Goal: Task Accomplishment & Management: Manage account settings

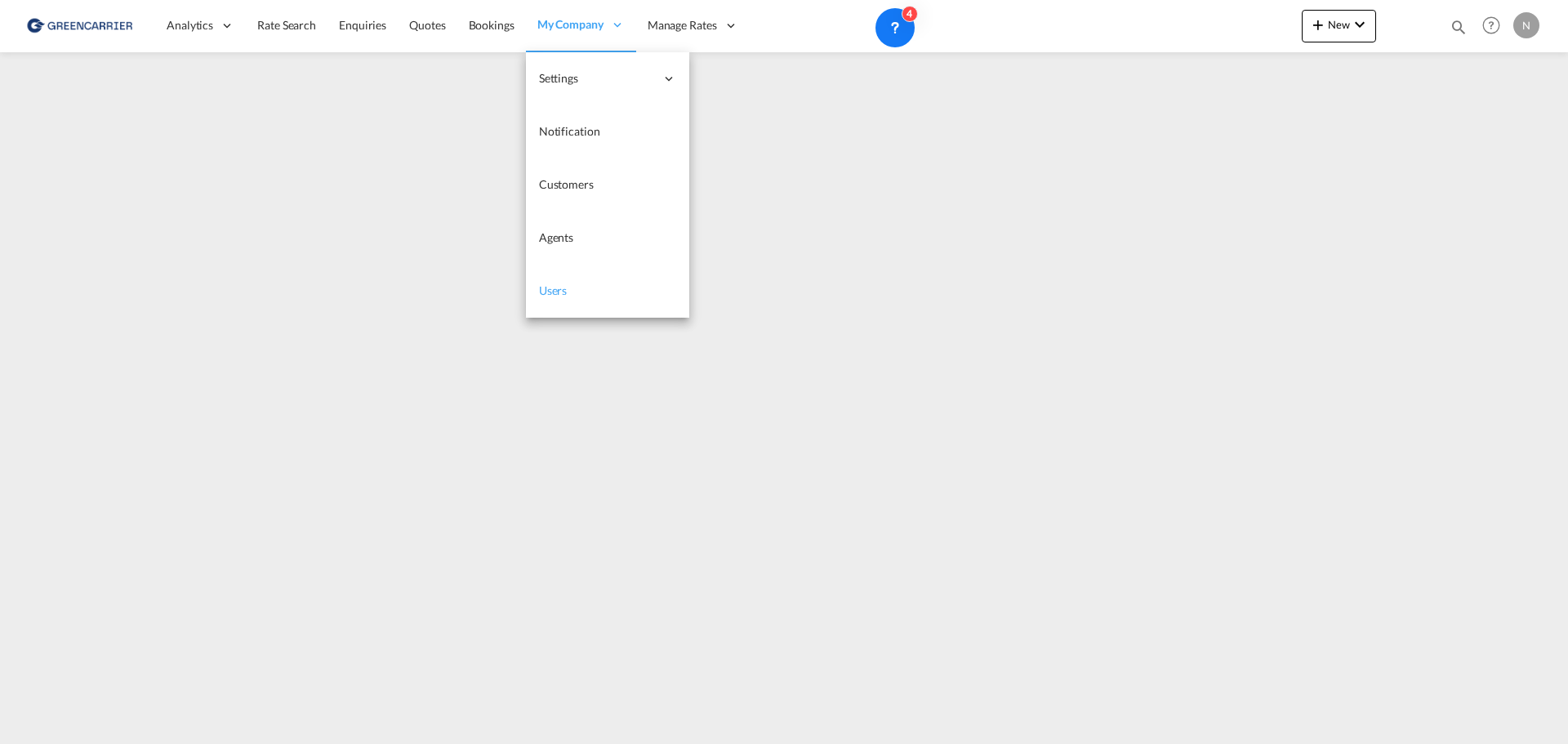
click at [556, 291] on span "Users" at bounding box center [552, 290] width 28 height 14
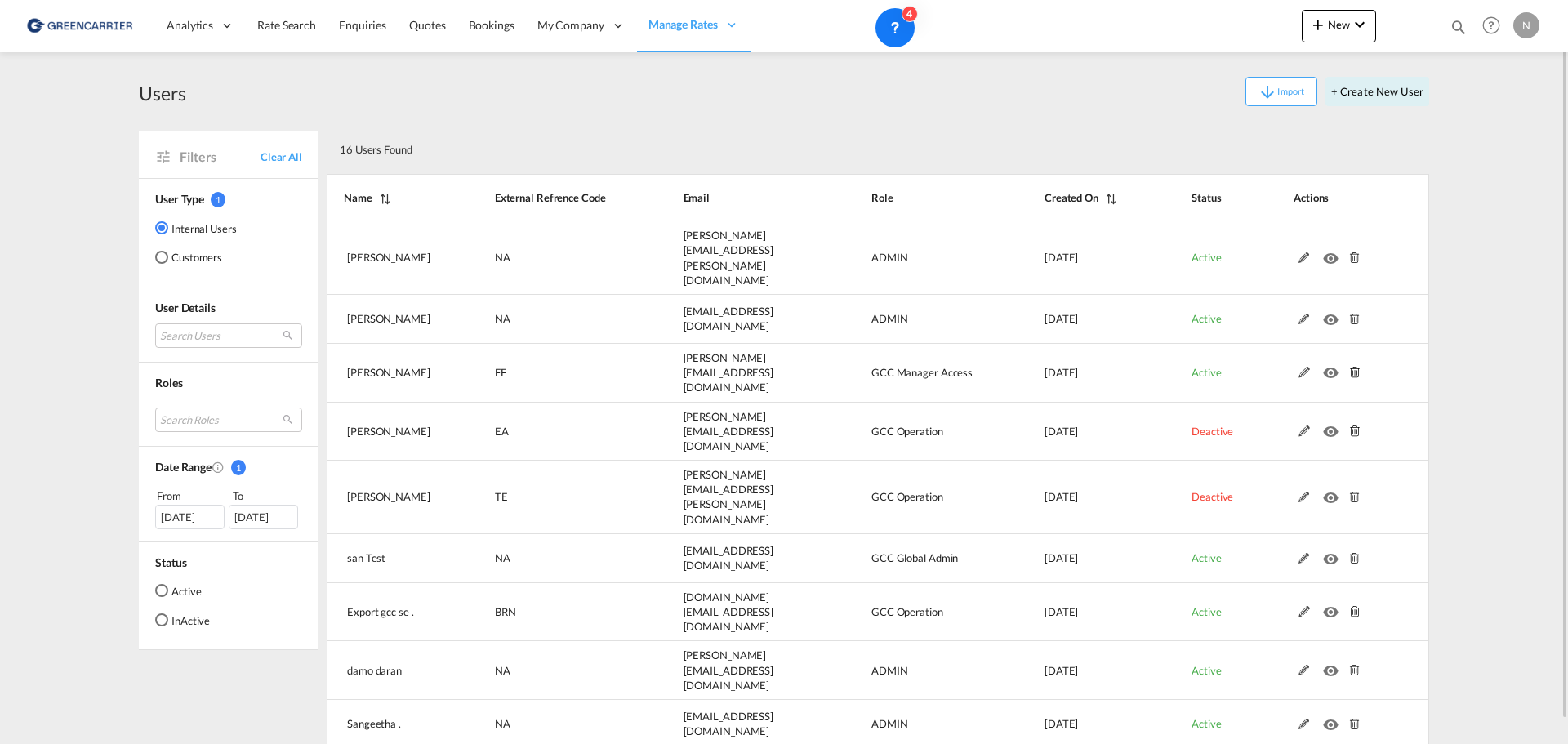
click at [179, 255] on md-radio-button "Customers" at bounding box center [196, 257] width 82 height 16
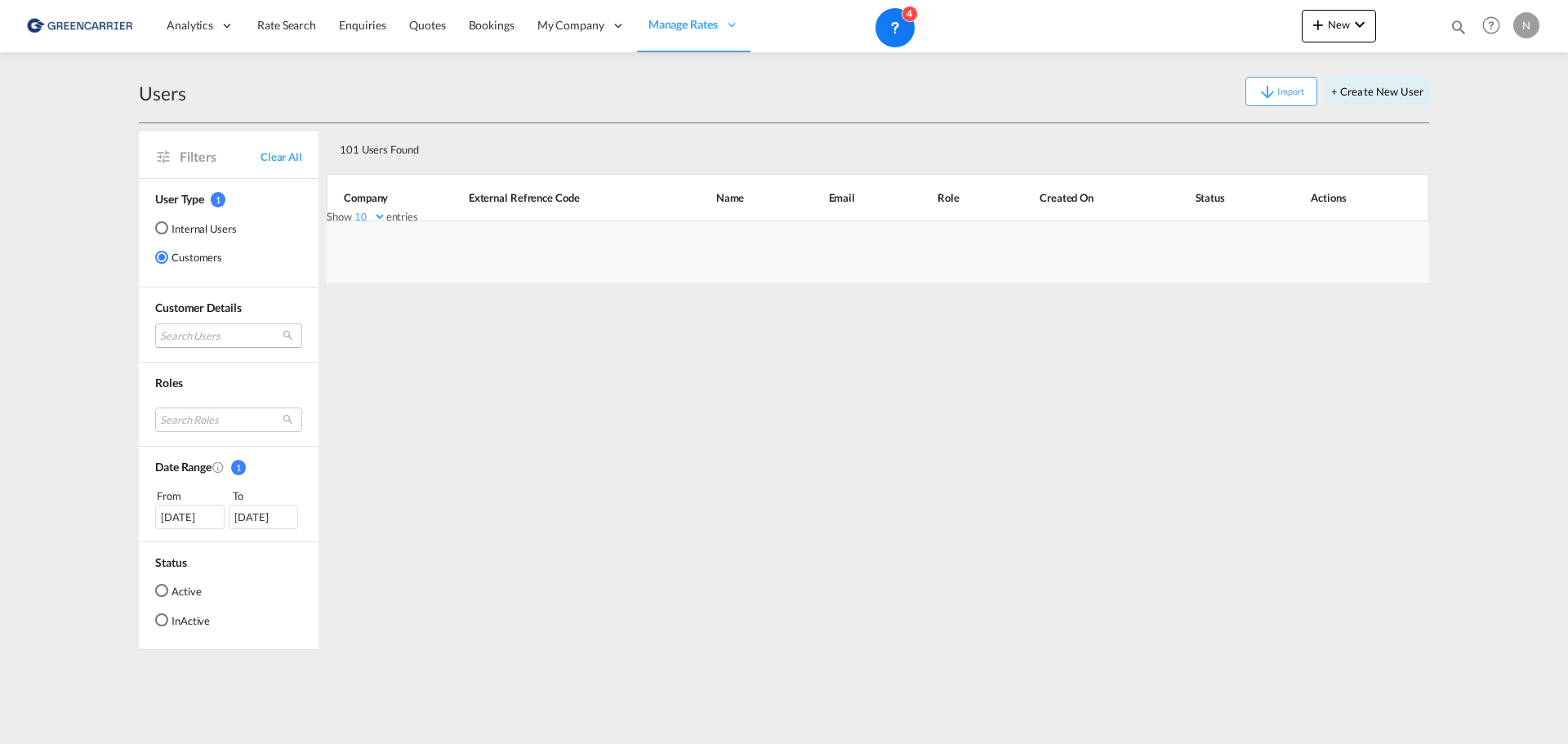
click at [184, 331] on md-select "Search Users user name user [PERSON_NAME] [EMAIL_ADDRESS][DOMAIN_NAME] | holshi…" at bounding box center [229, 335] width 147 height 25
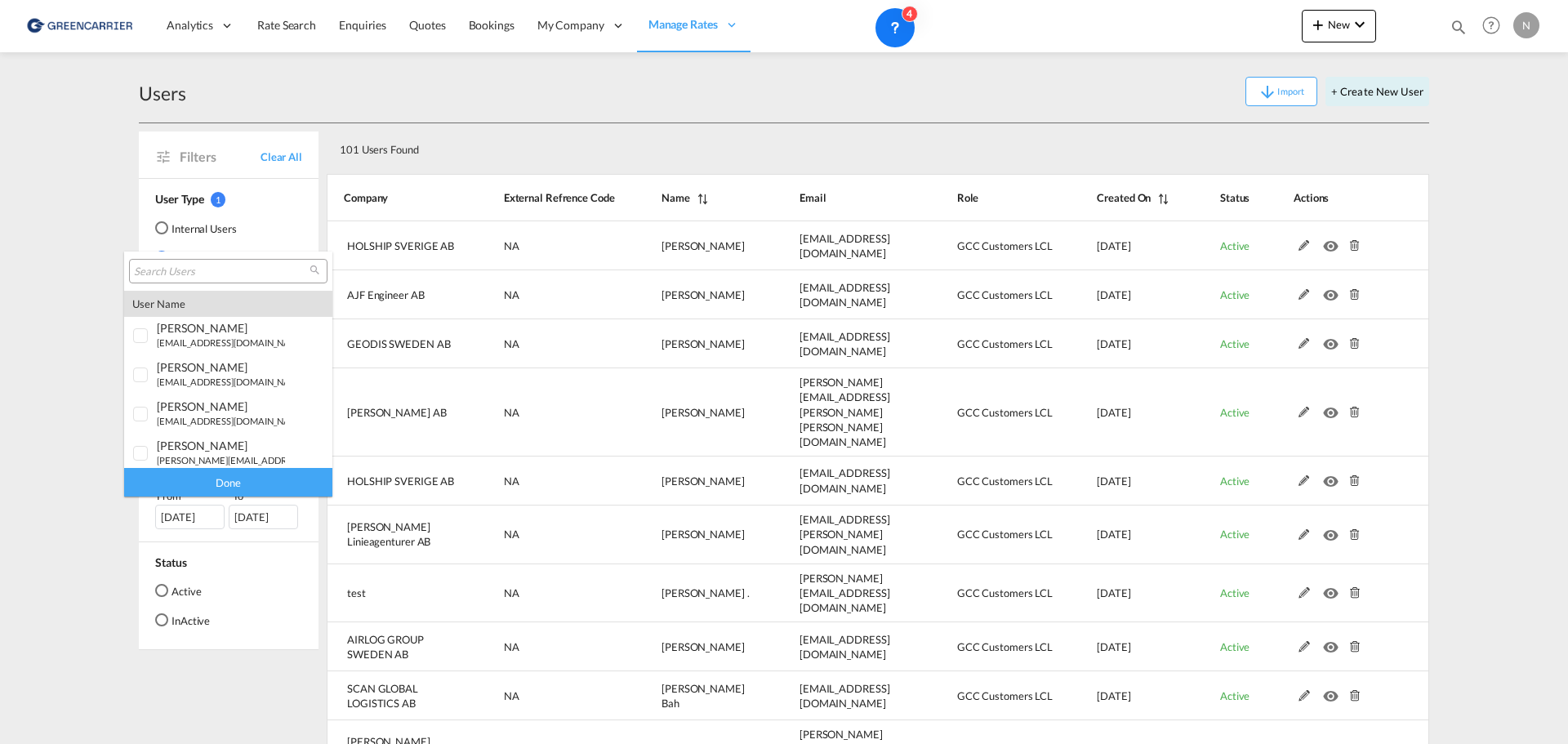
click at [191, 267] on input "search" at bounding box center [221, 272] width 175 height 15
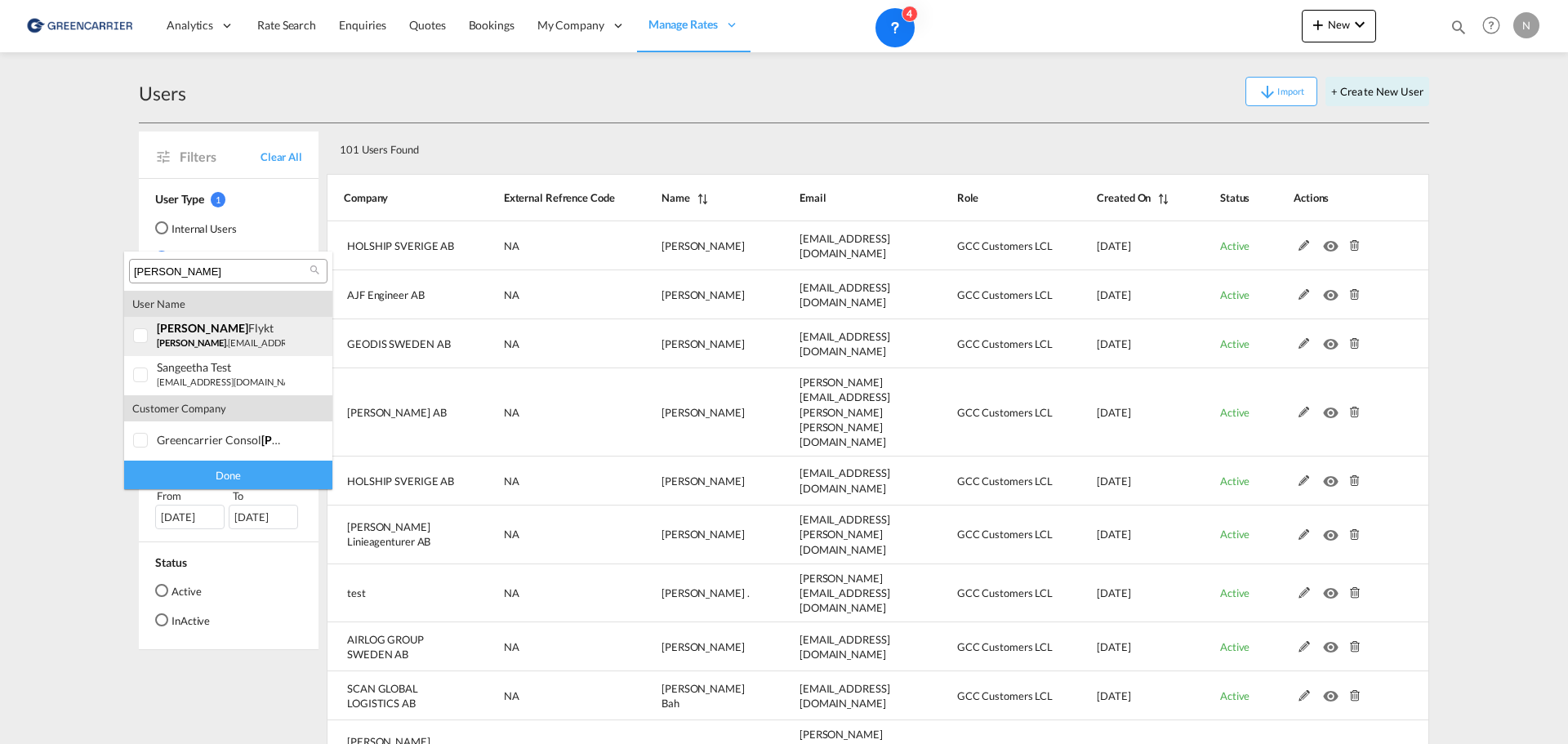
type input "[PERSON_NAME]"
click at [197, 334] on div "[PERSON_NAME]" at bounding box center [221, 327] width 128 height 14
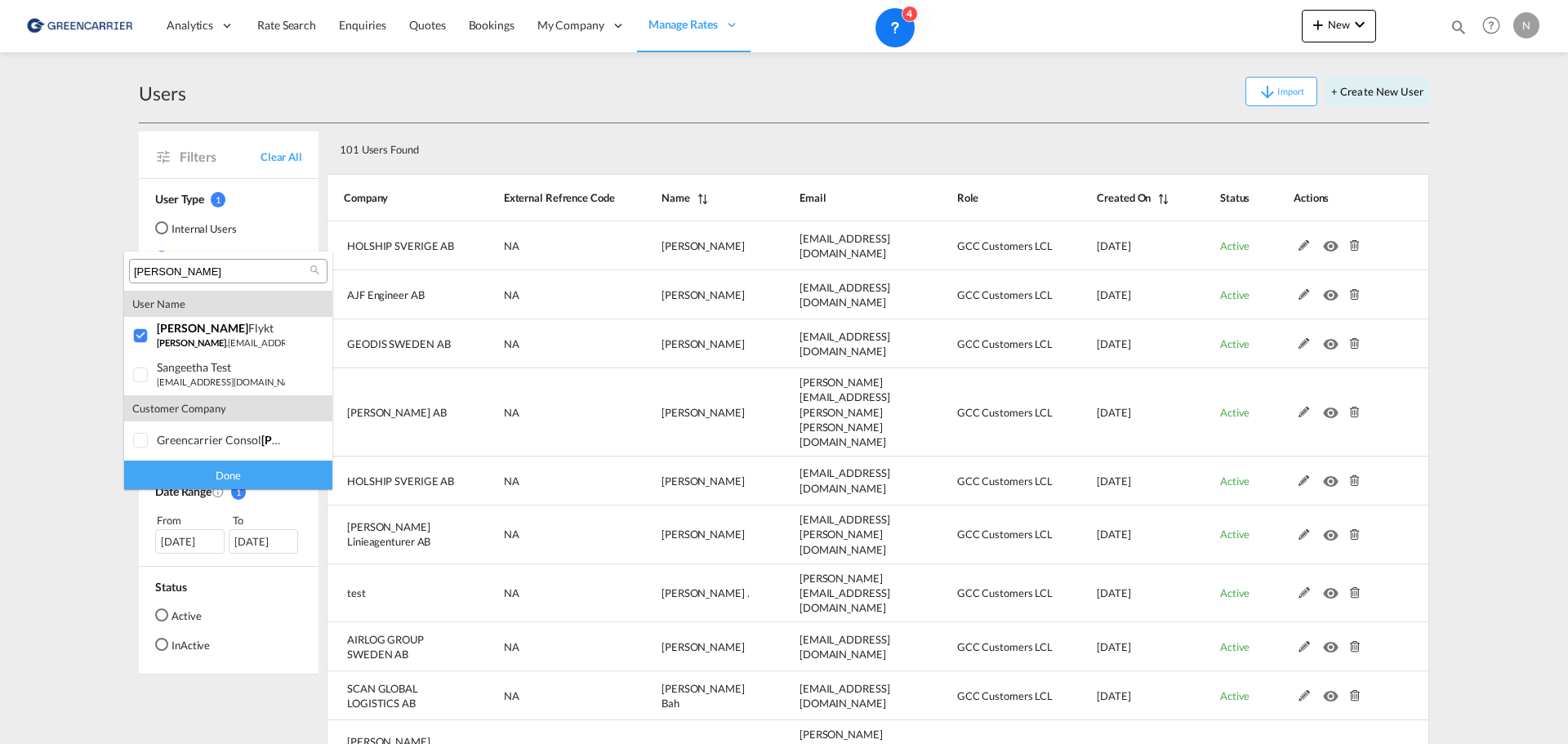
click at [229, 478] on div "Done" at bounding box center [228, 474] width 208 height 28
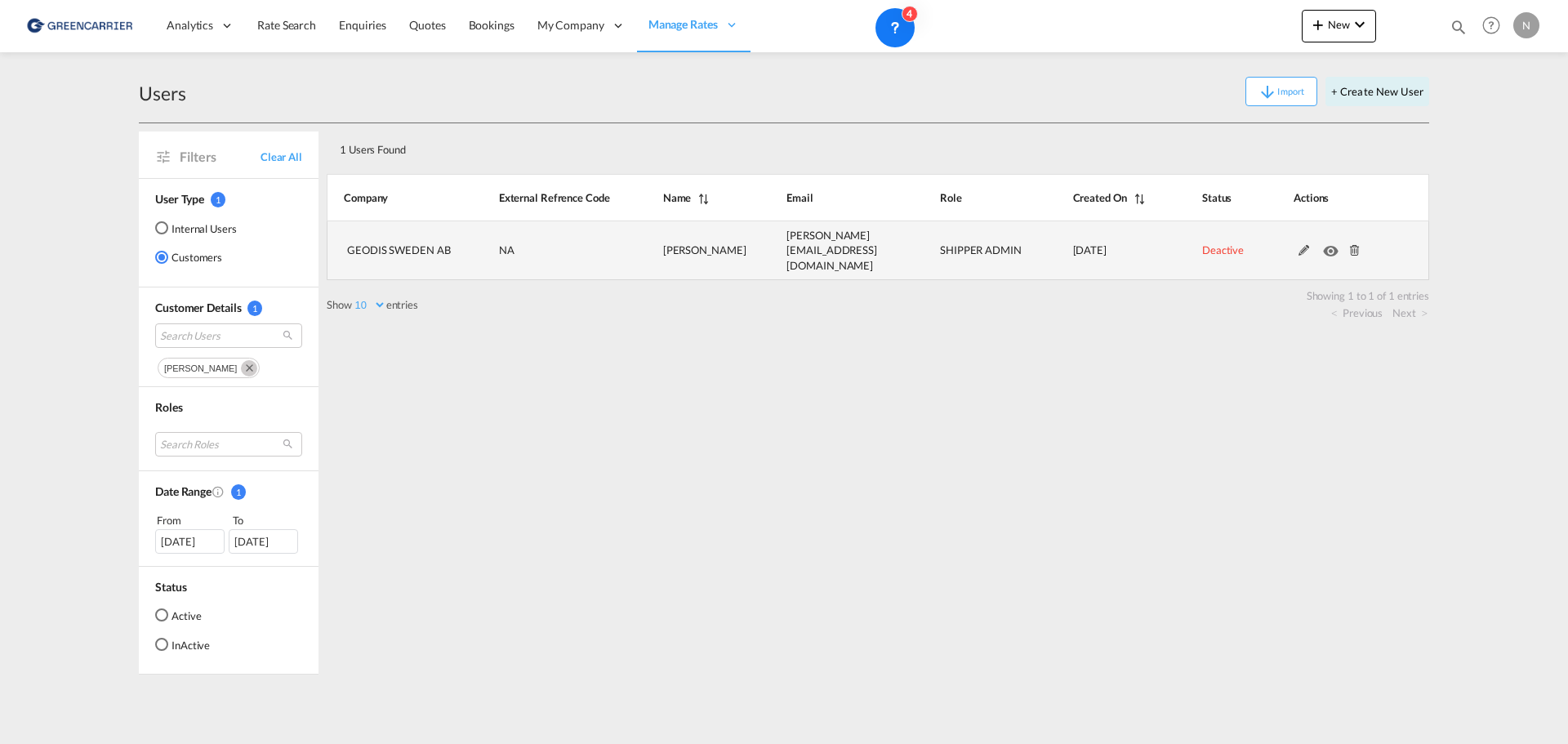
click at [1304, 247] on md-icon at bounding box center [1304, 251] width 21 height 12
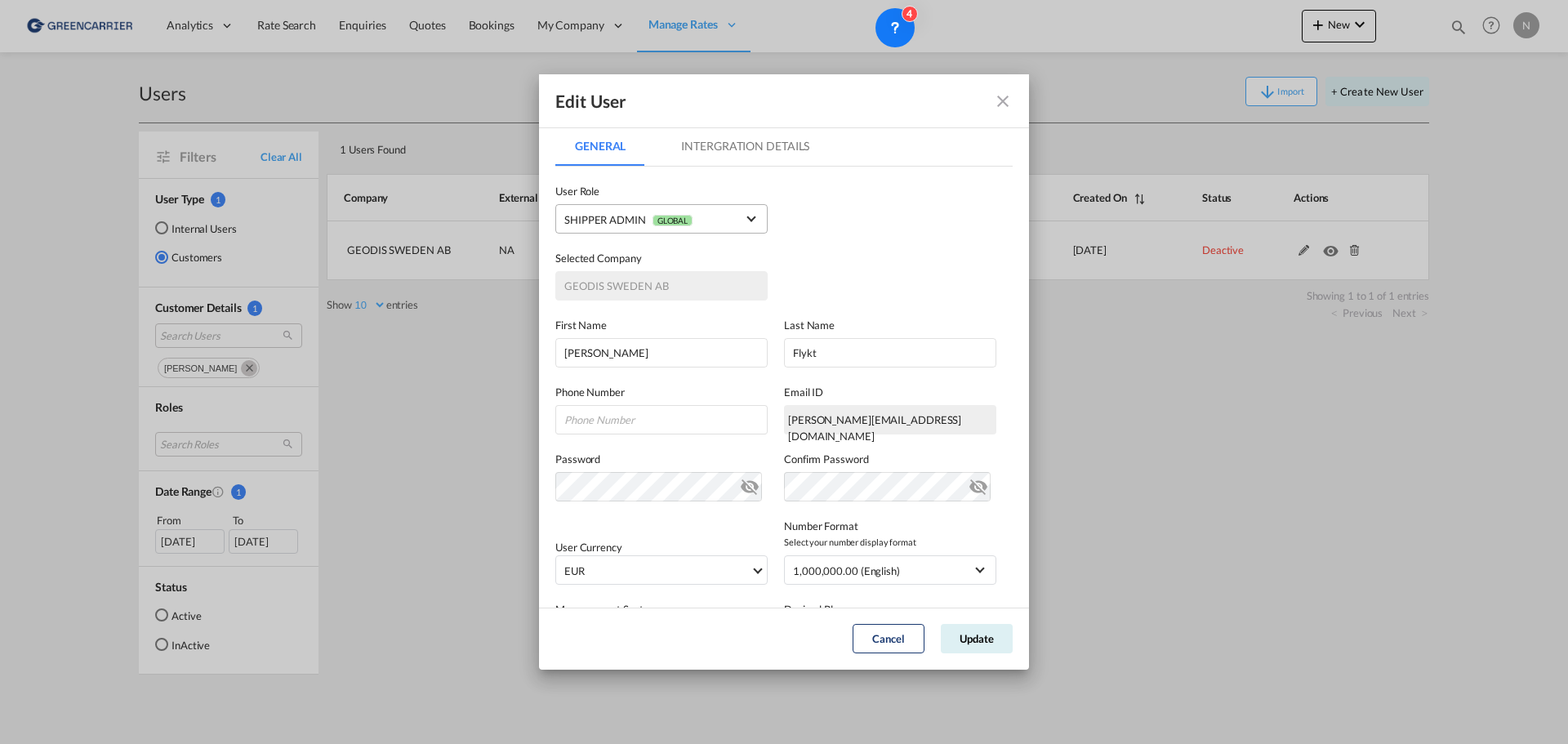
click at [676, 212] on span "SHIPPER ADMIN GLOBAL" at bounding box center [650, 220] width 172 height 17
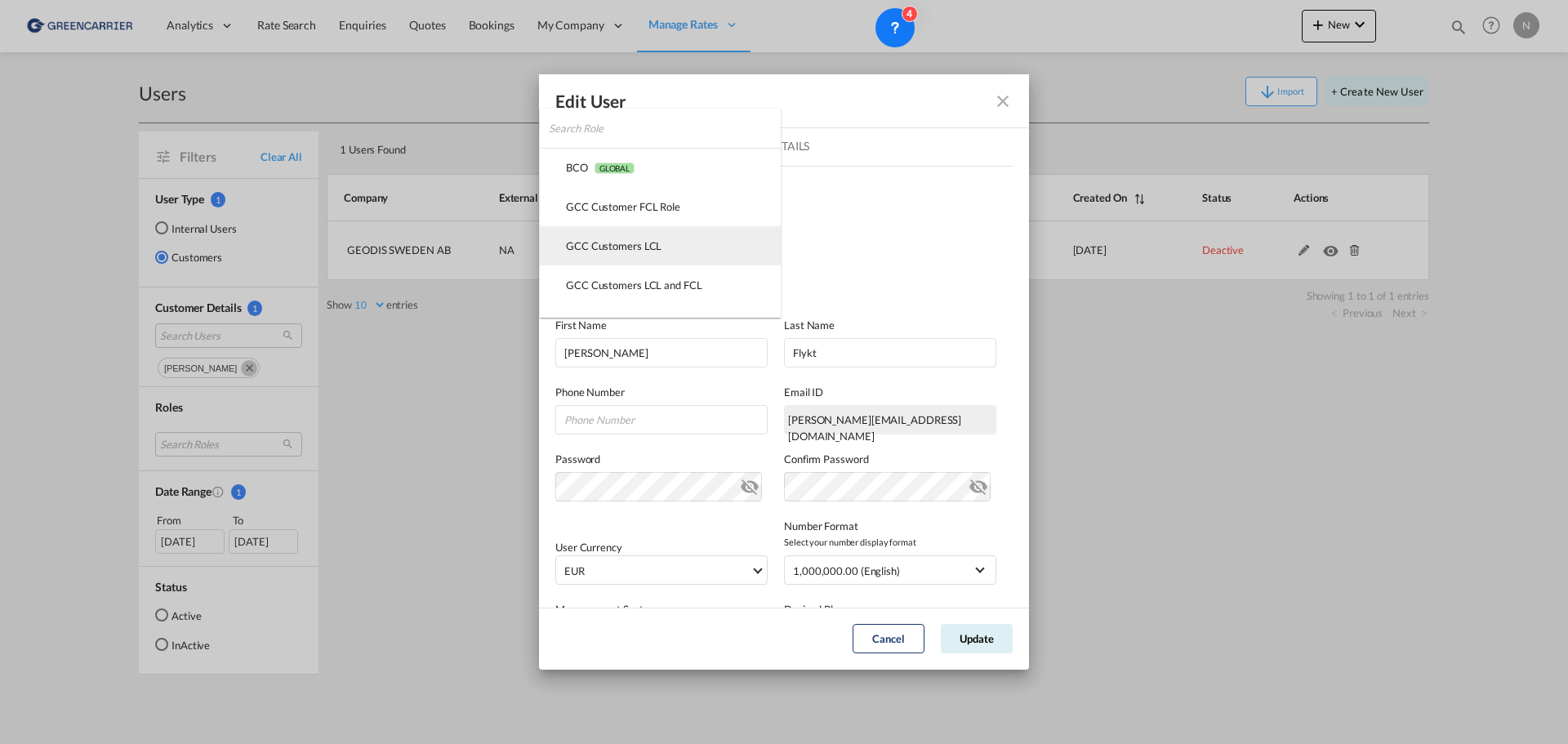
click at [620, 247] on div "GCC Customers LCL USER_DEFINED" at bounding box center [613, 246] width 95 height 15
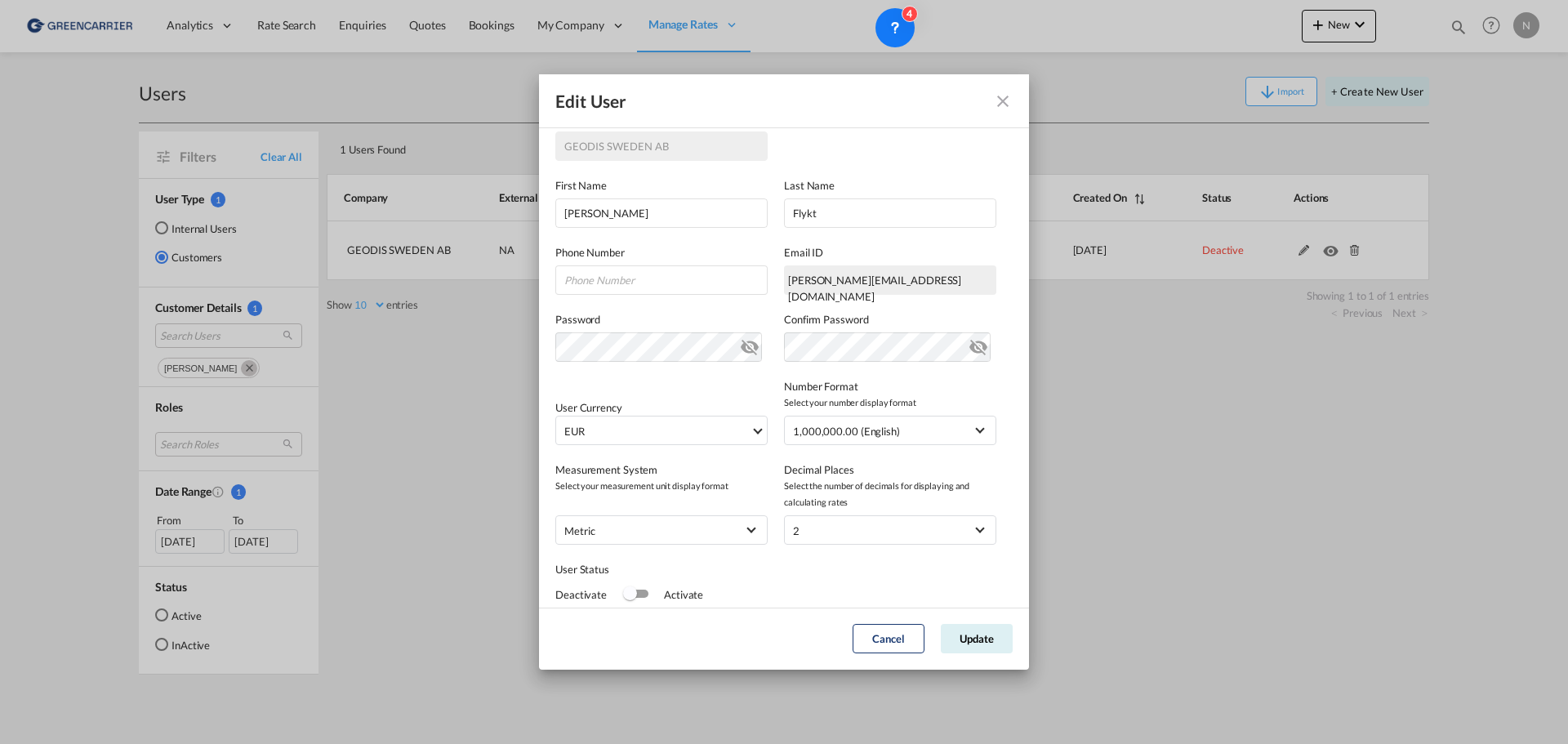
scroll to position [123, 0]
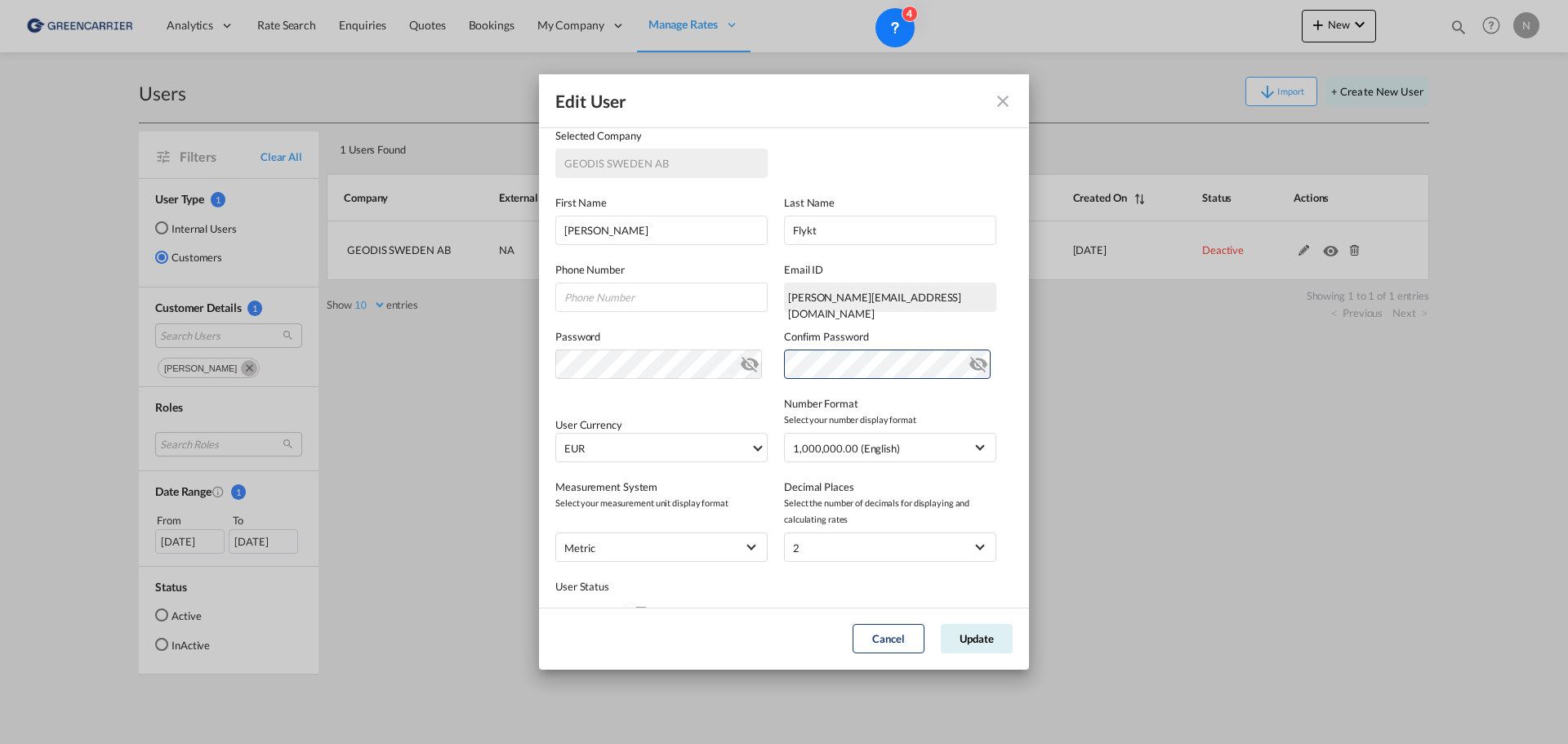
click at [968, 363] on md-icon "icon-eye-off" at bounding box center [978, 362] width 20 height 20
click at [742, 362] on md-icon "icon-eye-off" at bounding box center [750, 362] width 20 height 20
click at [724, 444] on span "EUR" at bounding box center [657, 449] width 186 height 16
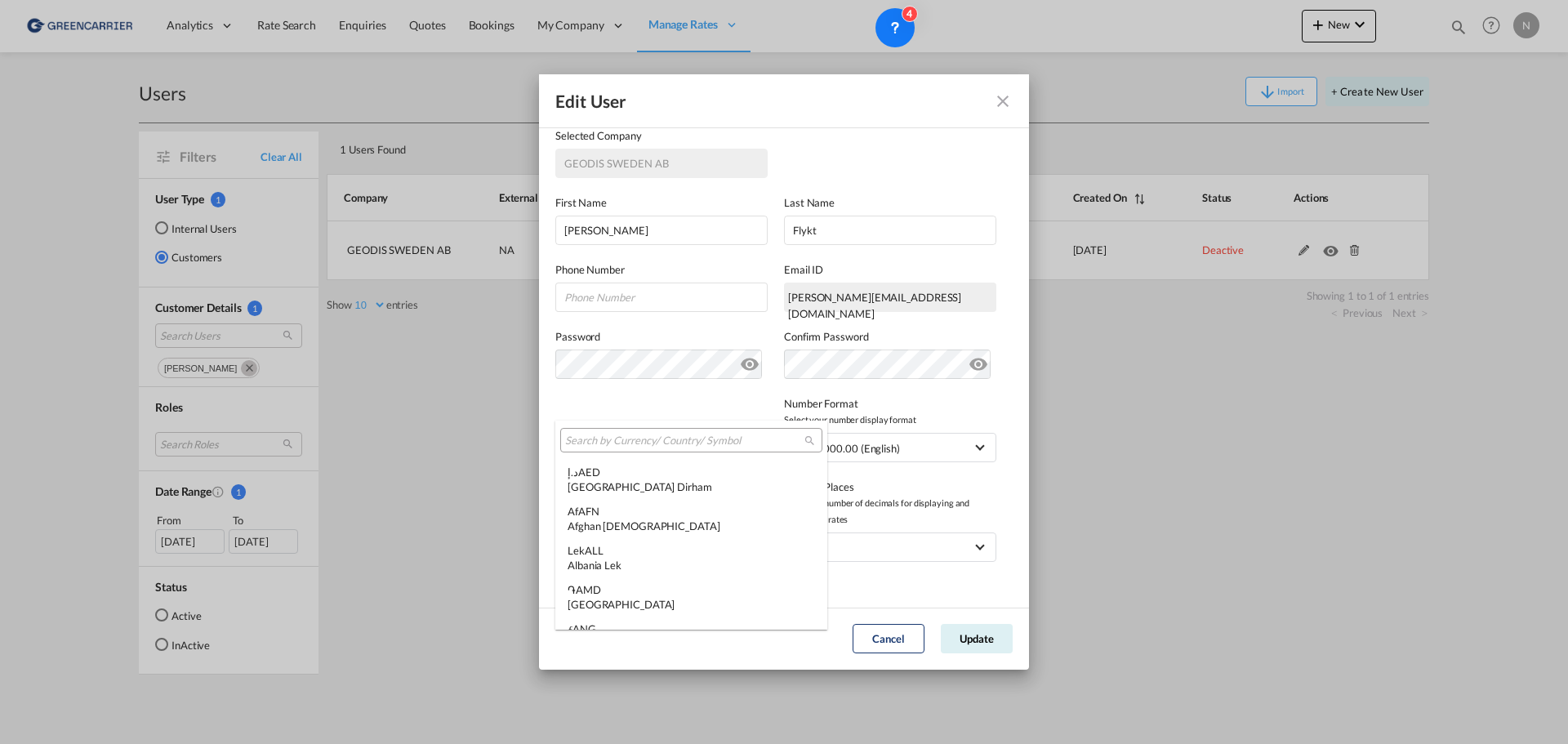
scroll to position [1640, 0]
click at [645, 443] on input "search" at bounding box center [684, 441] width 239 height 15
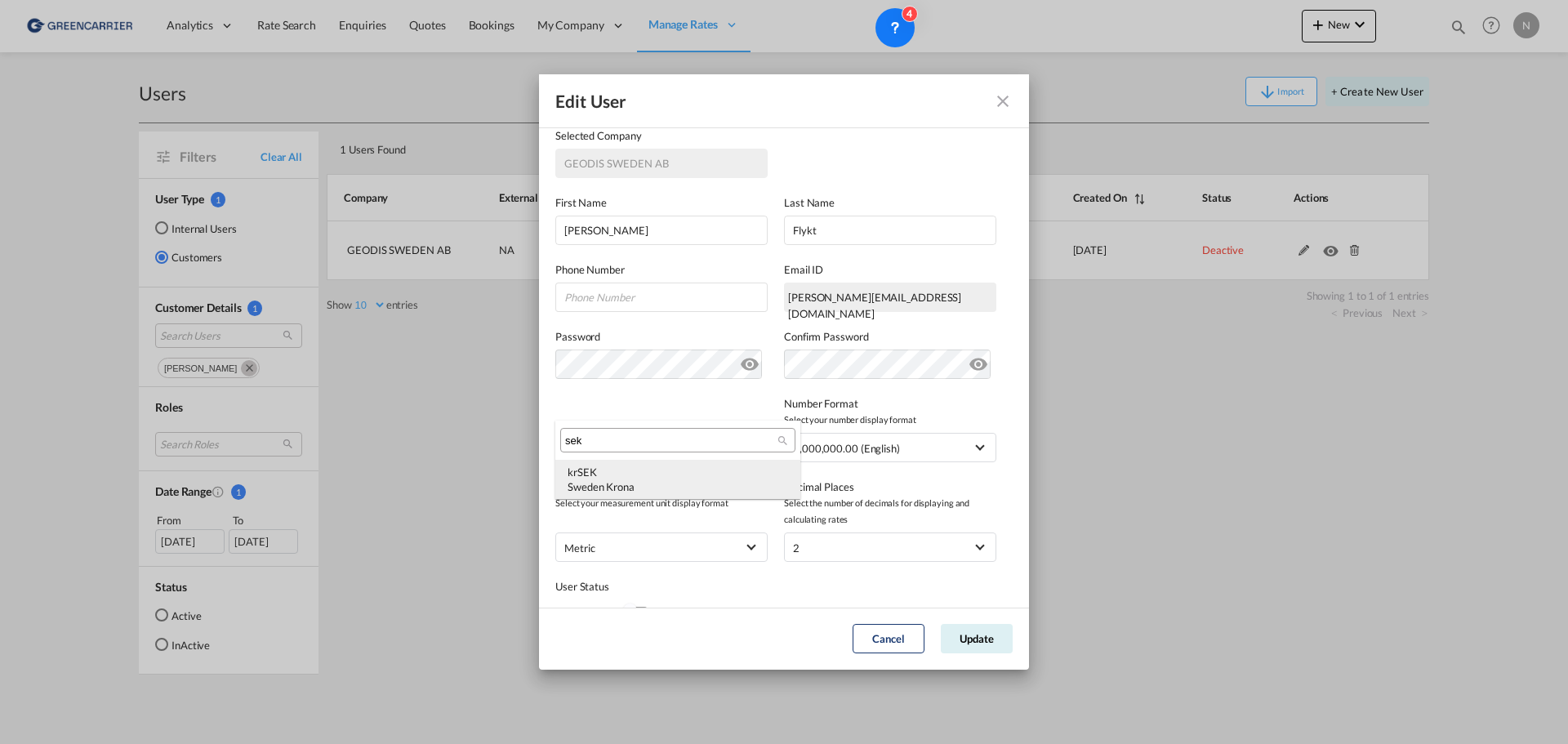
type input "sek"
click at [608, 475] on div "kr SEK [GEOGRAPHIC_DATA] Krona" at bounding box center [678, 480] width 221 height 29
click at [902, 452] on span "1,000,000.00 (English)" at bounding box center [878, 449] width 172 height 16
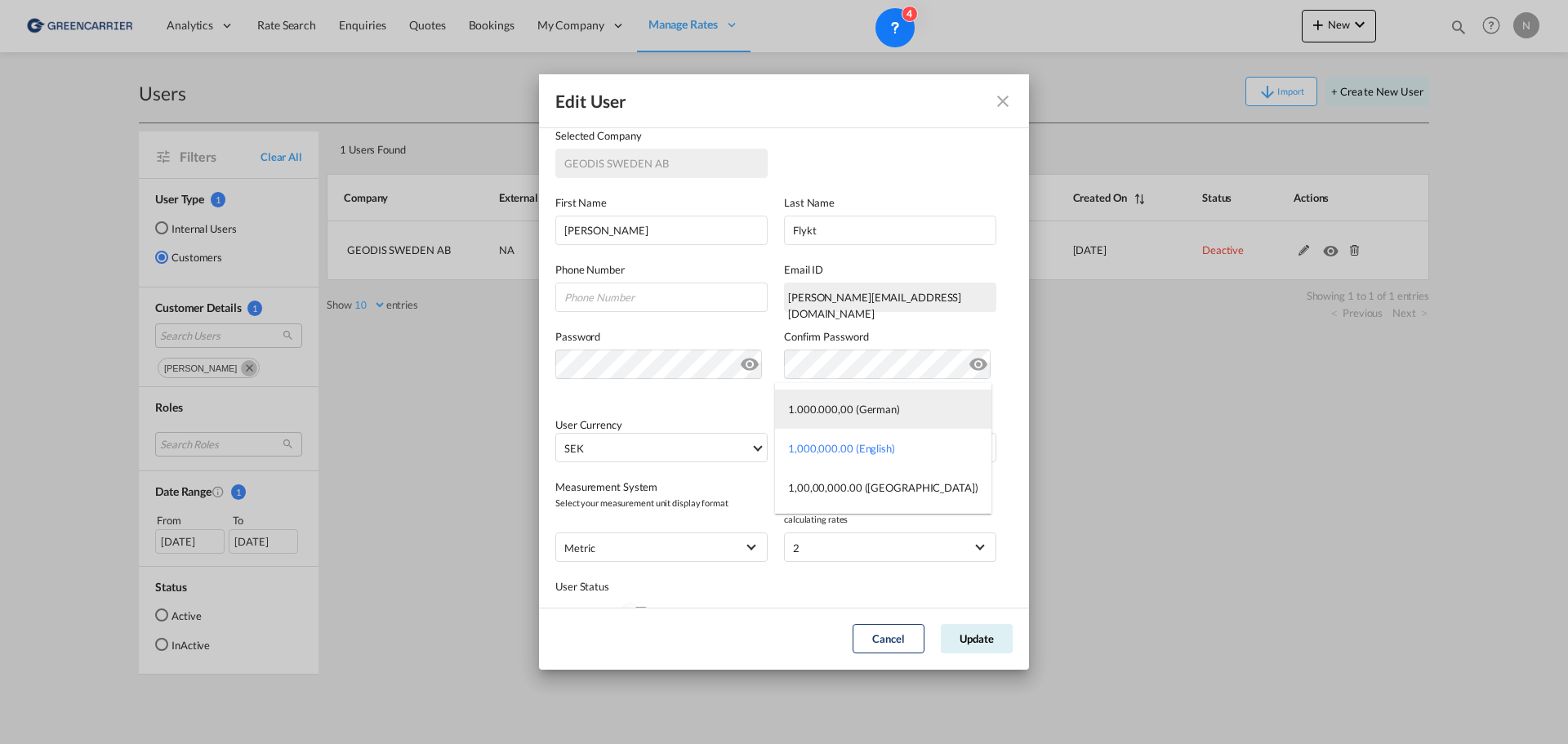
click at [861, 417] on md-option "1.000.000,00 (German)" at bounding box center [883, 409] width 216 height 39
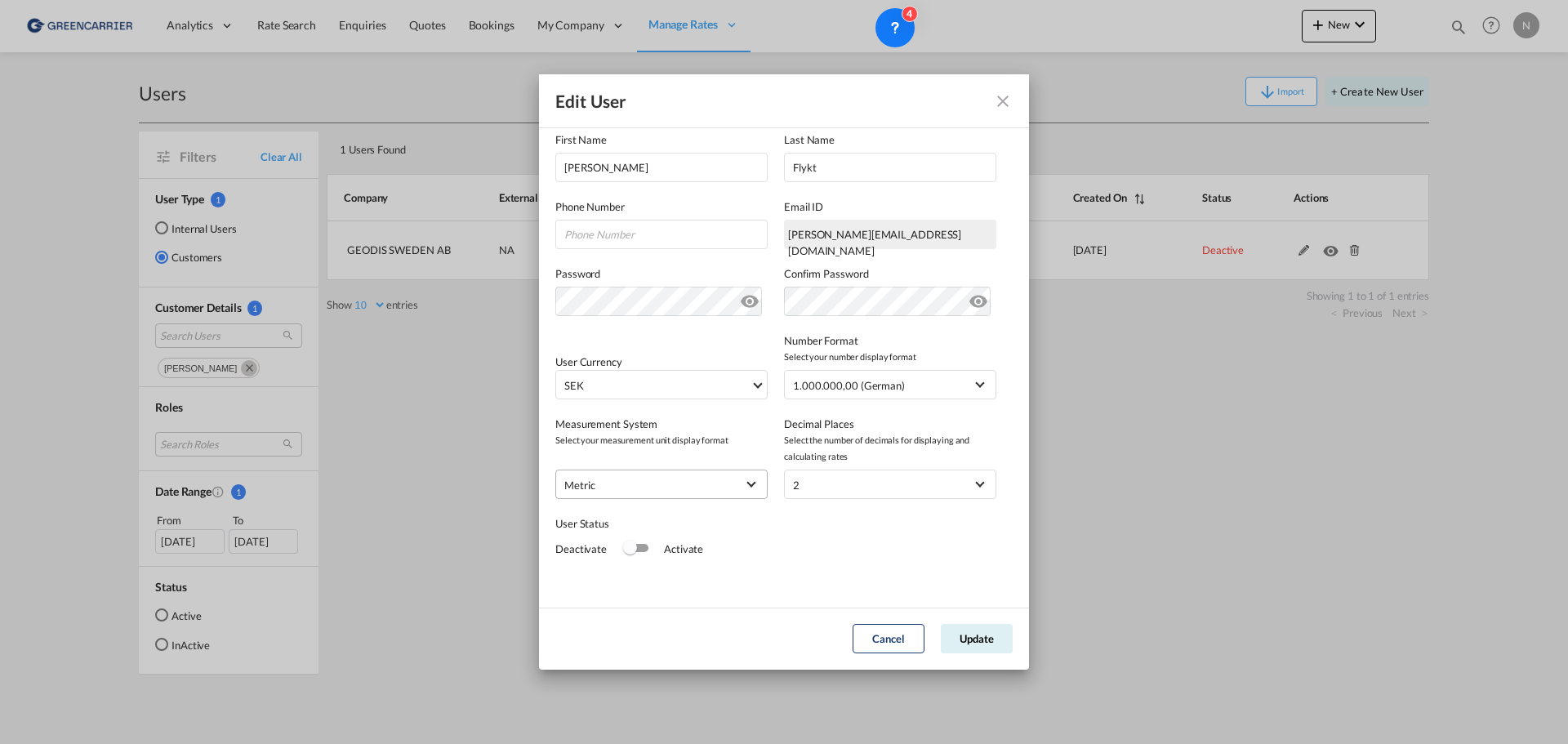
scroll to position [188, 0]
click at [632, 552] on div "Switch 1" at bounding box center [635, 547] width 25 height 20
click at [979, 636] on button "Update" at bounding box center [977, 639] width 72 height 29
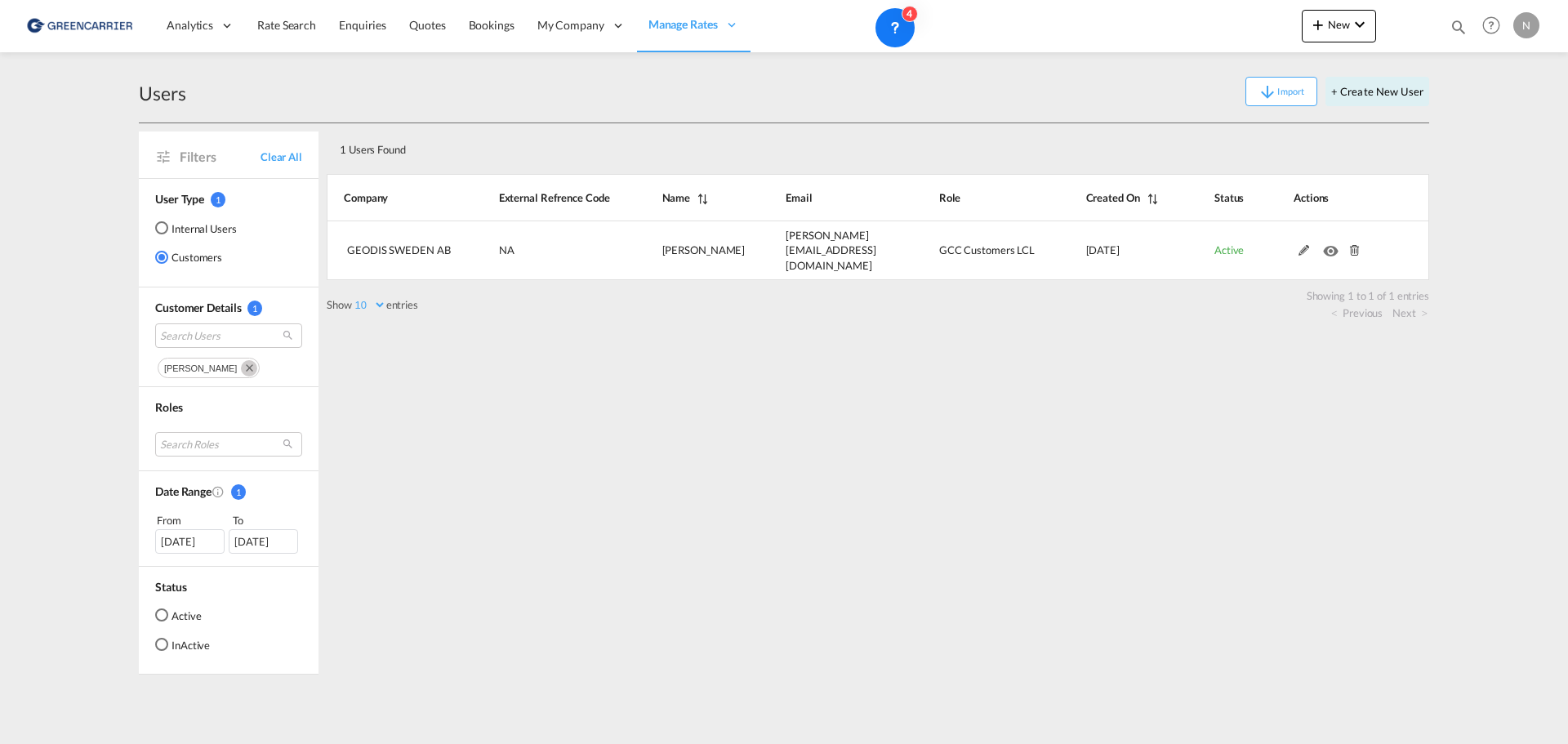
click at [821, 409] on div "1 Users Found Show 10 25 50 100 entries Search: Company External Refrence Code …" at bounding box center [878, 399] width 1103 height 551
